Goal: Task Accomplishment & Management: Manage account settings

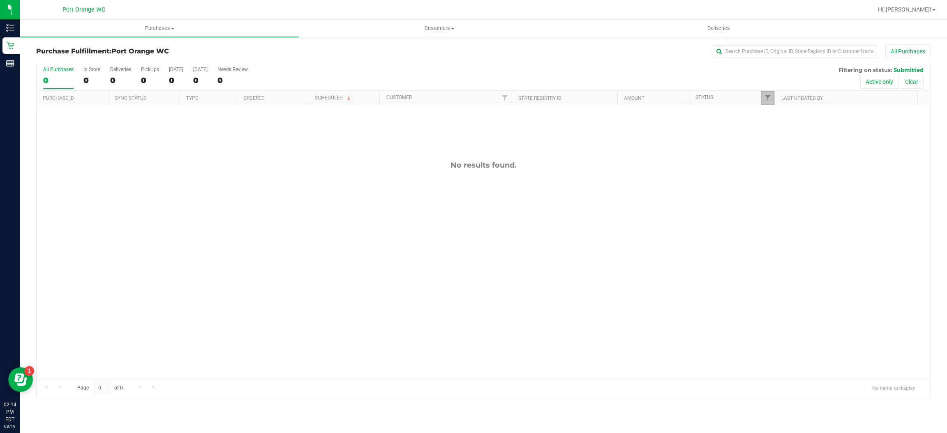
click at [771, 103] on link "Filter" at bounding box center [768, 98] width 14 height 14
checkbox input "true"
click at [917, 11] on span "Hi, [PERSON_NAME]!" at bounding box center [904, 9] width 53 height 7
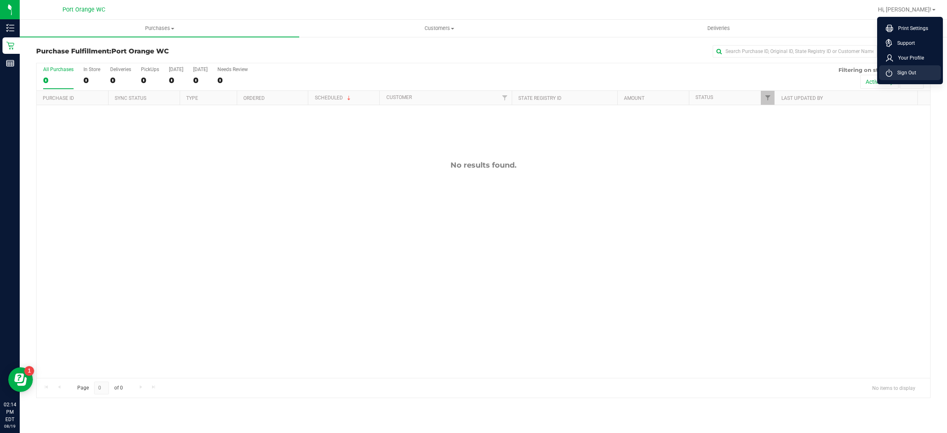
click at [912, 70] on span "Sign Out" at bounding box center [904, 73] width 24 height 8
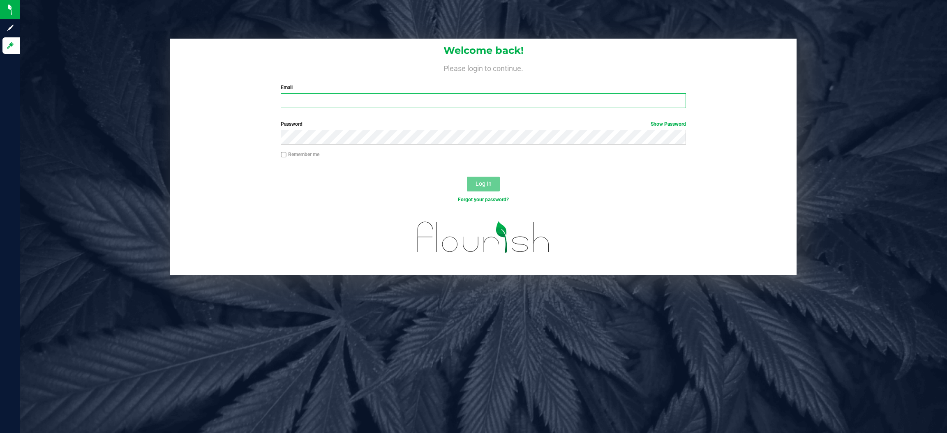
click at [331, 95] on input "Email" at bounding box center [483, 100] width 405 height 15
type input "[EMAIL_ADDRESS][DOMAIN_NAME]"
click at [467, 177] on button "Log In" at bounding box center [483, 184] width 33 height 15
